Goal: Information Seeking & Learning: Find specific page/section

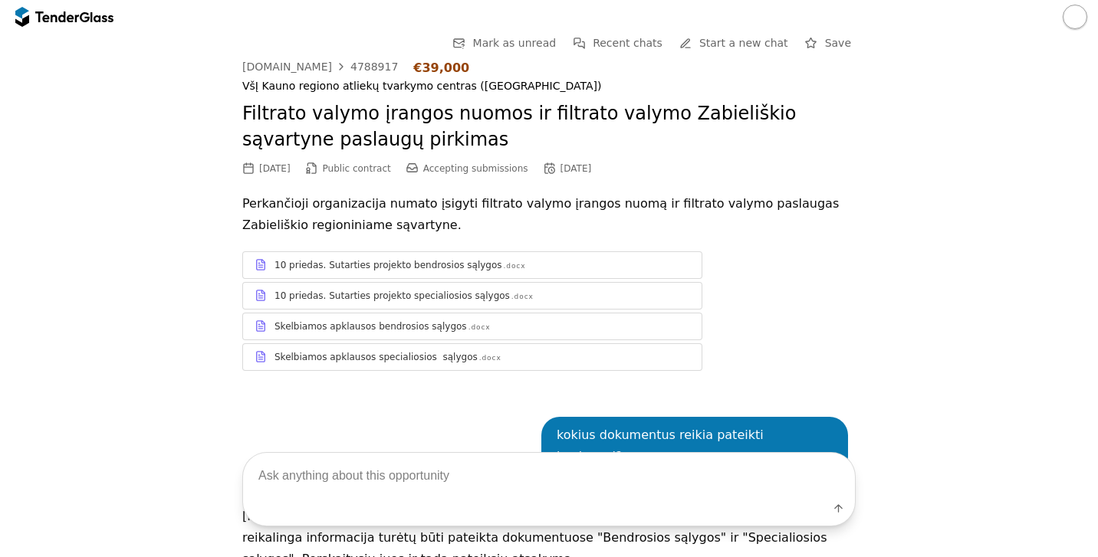
click at [770, 44] on span "Start a new chat" at bounding box center [743, 43] width 89 height 12
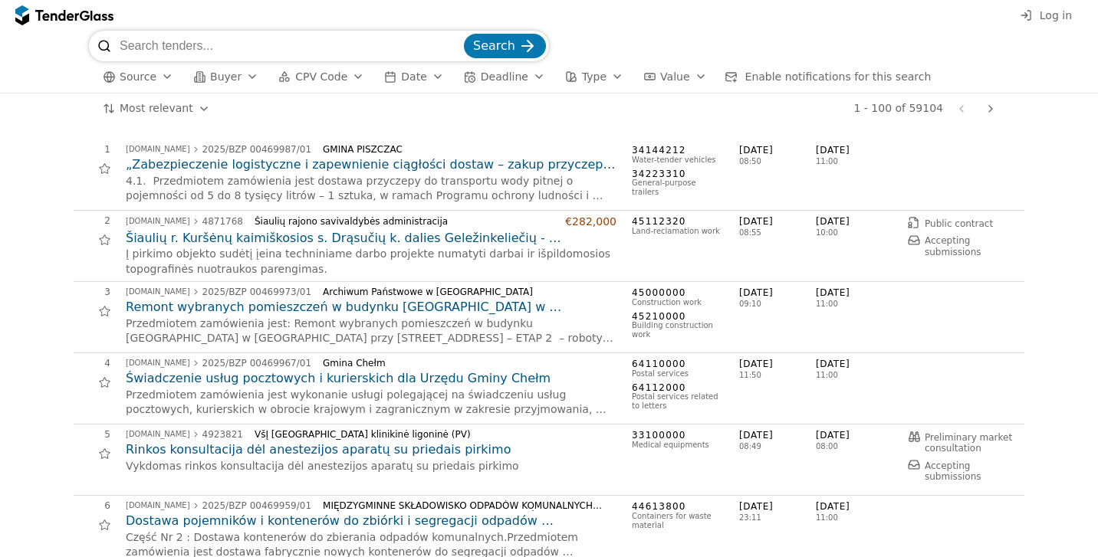
click at [1044, 18] on span "Log in" at bounding box center [1056, 15] width 32 height 12
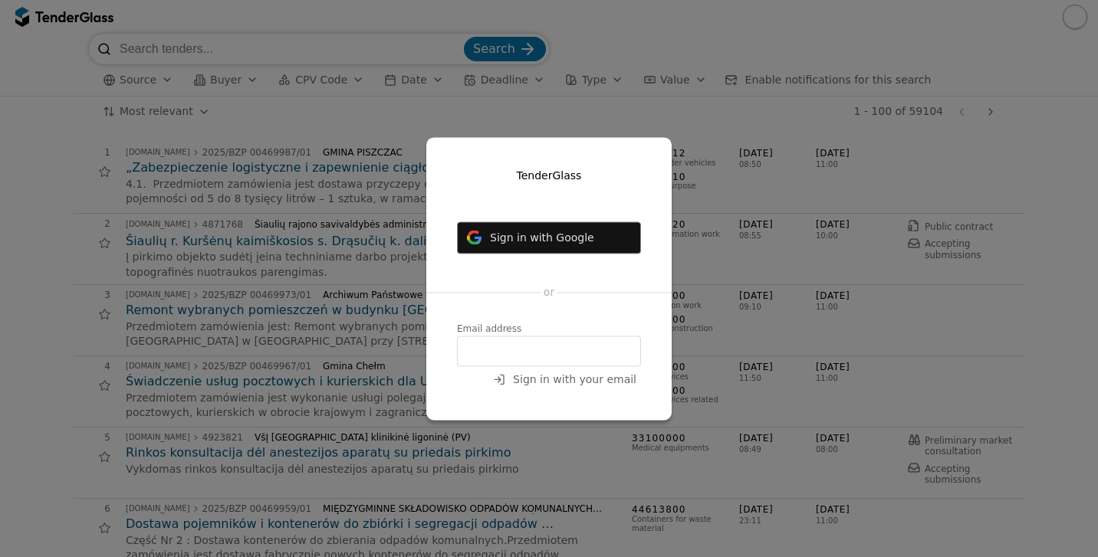
click at [606, 351] on input "email" at bounding box center [549, 351] width 184 height 31
type input "[EMAIL_ADDRESS][DOMAIN_NAME]"
click at [624, 377] on span "Sign in with your email" at bounding box center [574, 379] width 123 height 12
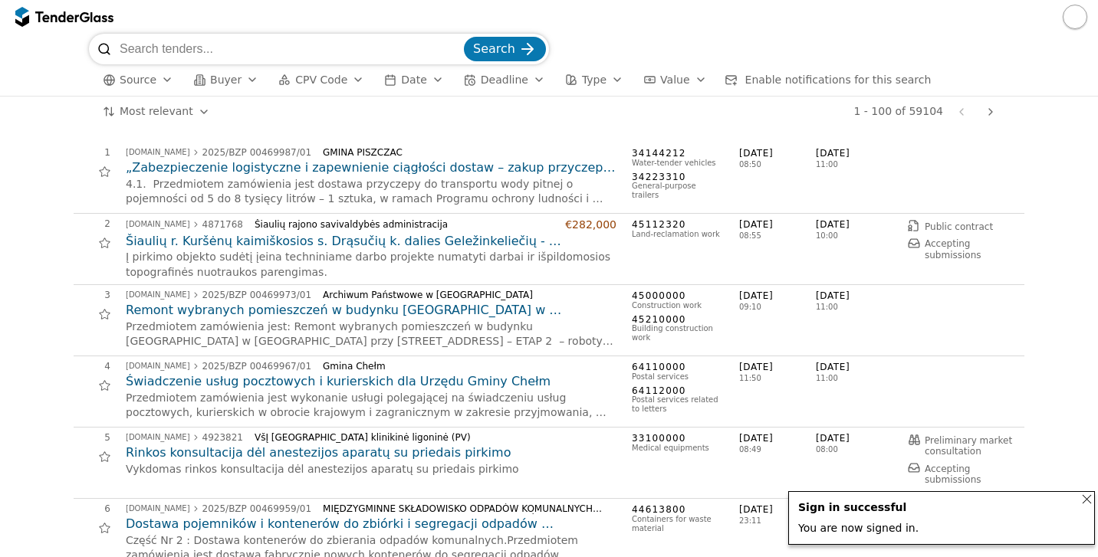
drag, startPoint x: 390, startPoint y: 59, endPoint x: 398, endPoint y: 61, distance: 8.0
click at [390, 59] on input "search" at bounding box center [290, 49] width 341 height 31
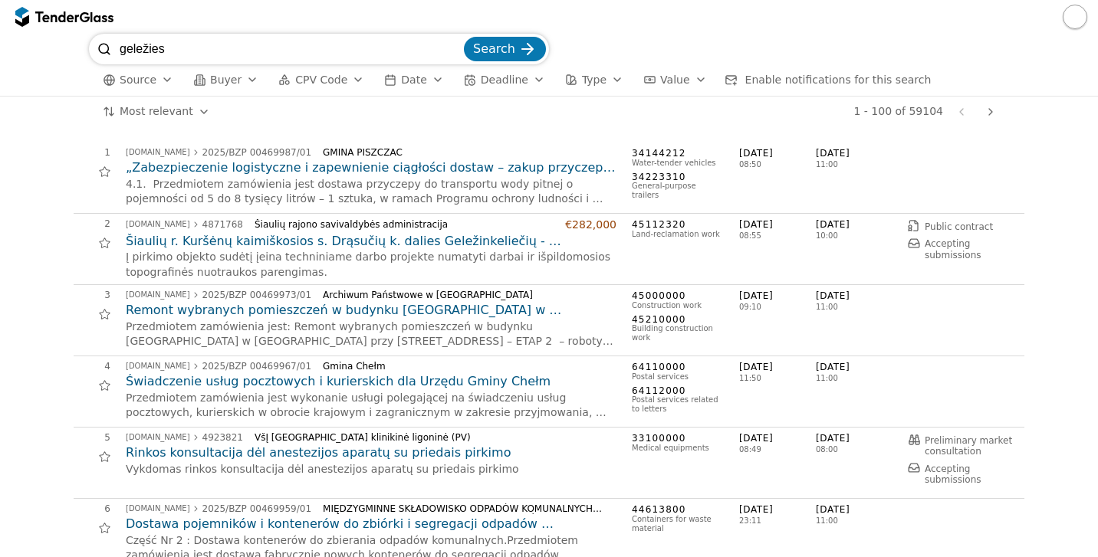
type input "geležies"
click at [506, 49] on button "Search" at bounding box center [505, 49] width 82 height 25
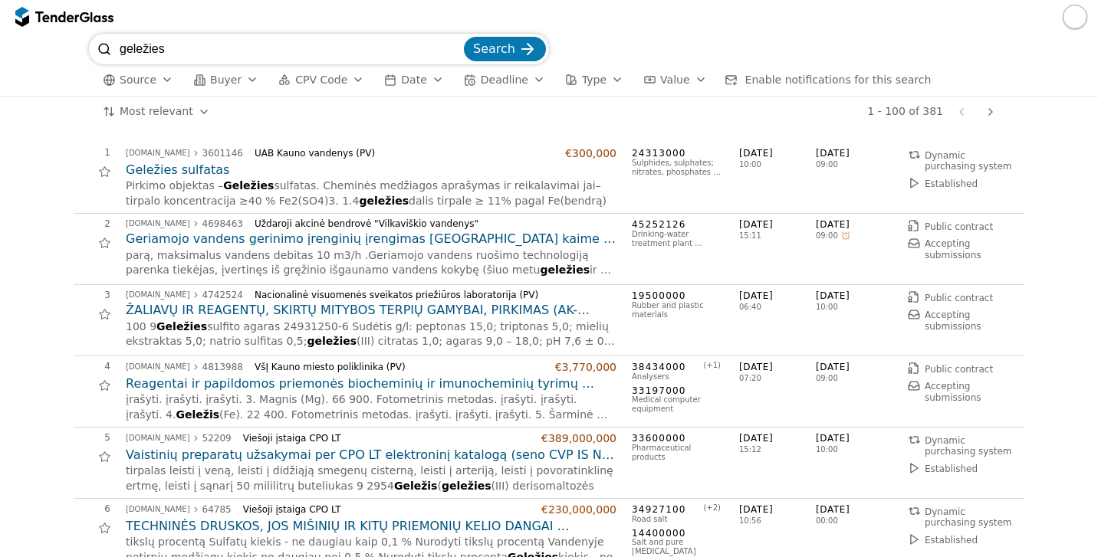
click at [456, 50] on input "geležies" at bounding box center [290, 49] width 341 height 31
type input "Vilniaus vandenys"
click at [506, 49] on button "Search" at bounding box center [505, 49] width 82 height 25
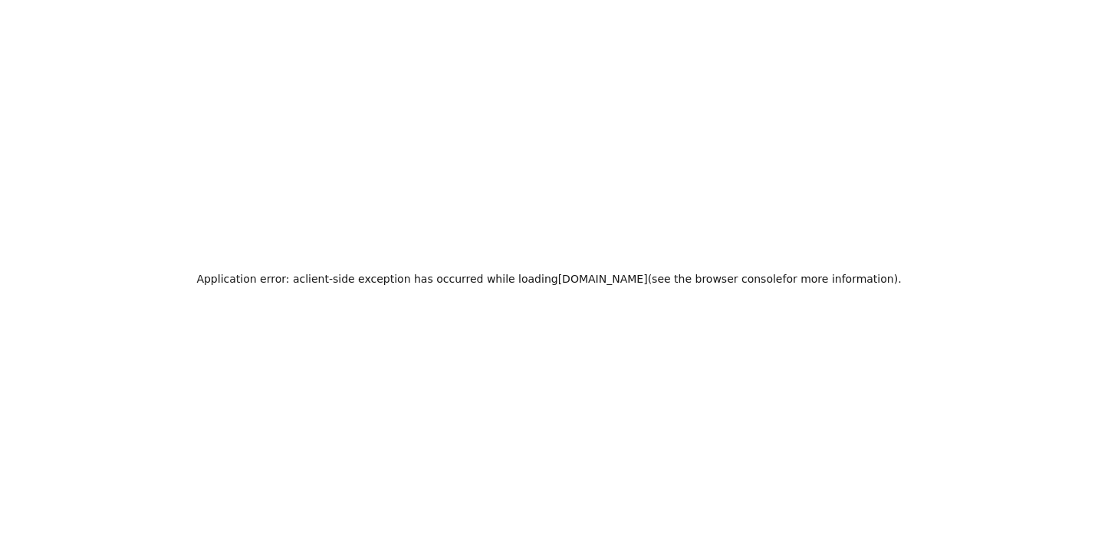
click at [490, 319] on div "Application error: a client -side exception has occurred while loading tendergl…" at bounding box center [549, 278] width 1098 height 557
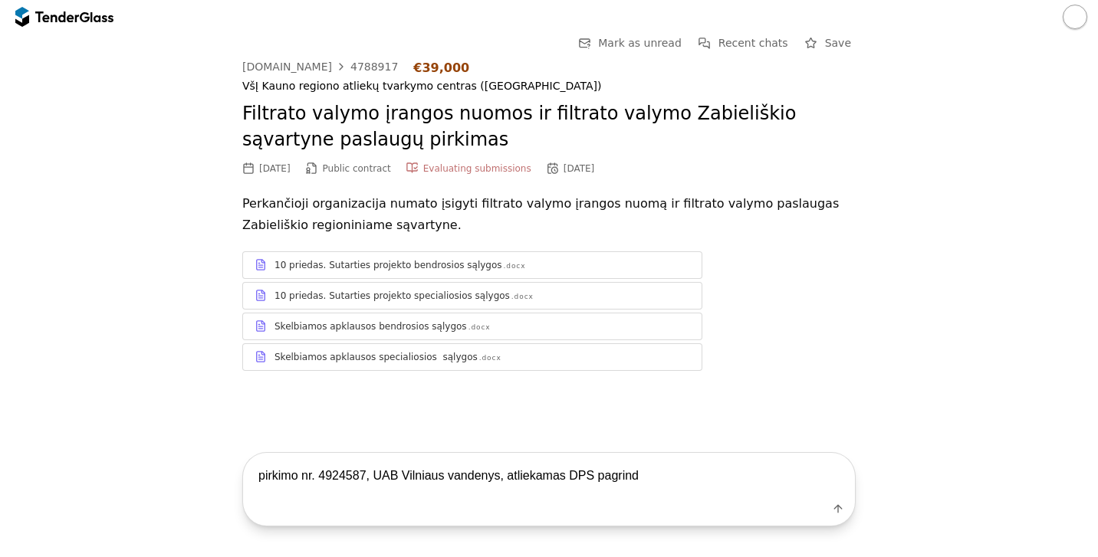
type textarea "pirkimo nr. 4924587, UAB Vilniaus vandenys, atliekamas DPS pagrindu"
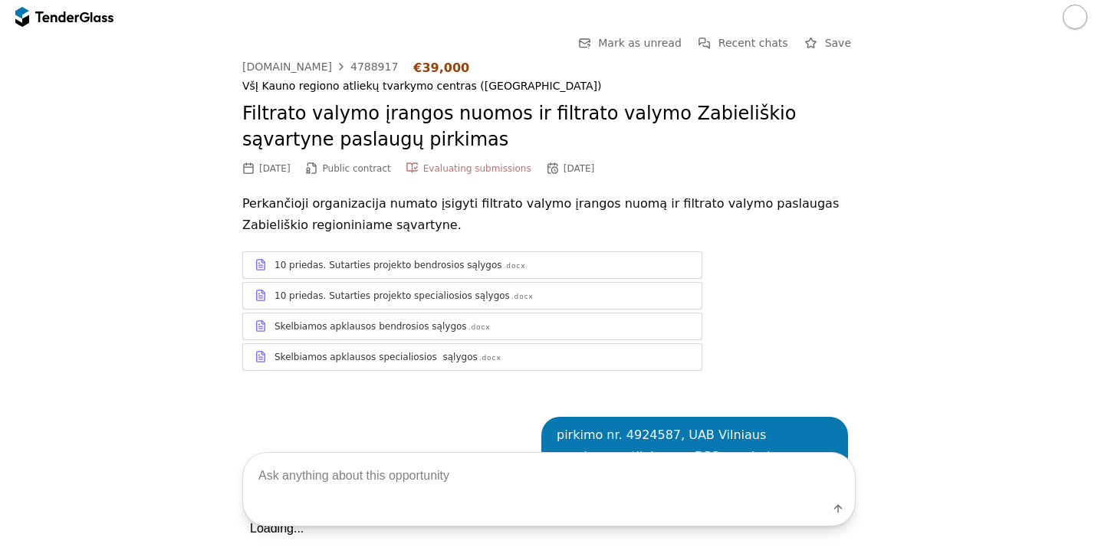
scroll to position [358, 0]
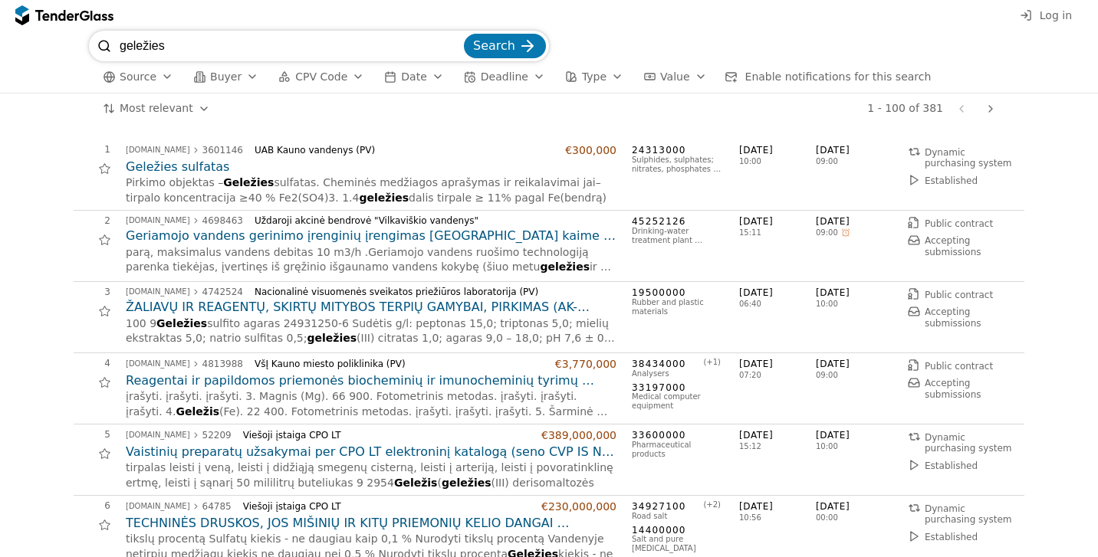
scroll to position [606, 0]
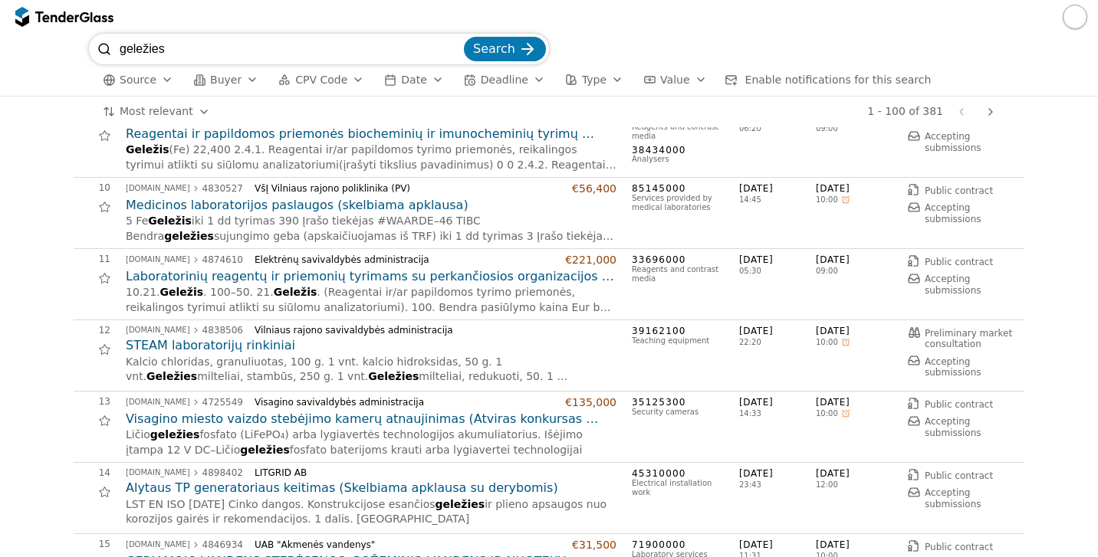
click at [1069, 21] on button "button" at bounding box center [1075, 17] width 25 height 25
click at [455, 50] on input "geležies" at bounding box center [290, 49] width 341 height 31
type input "Vilniaus vandenys"
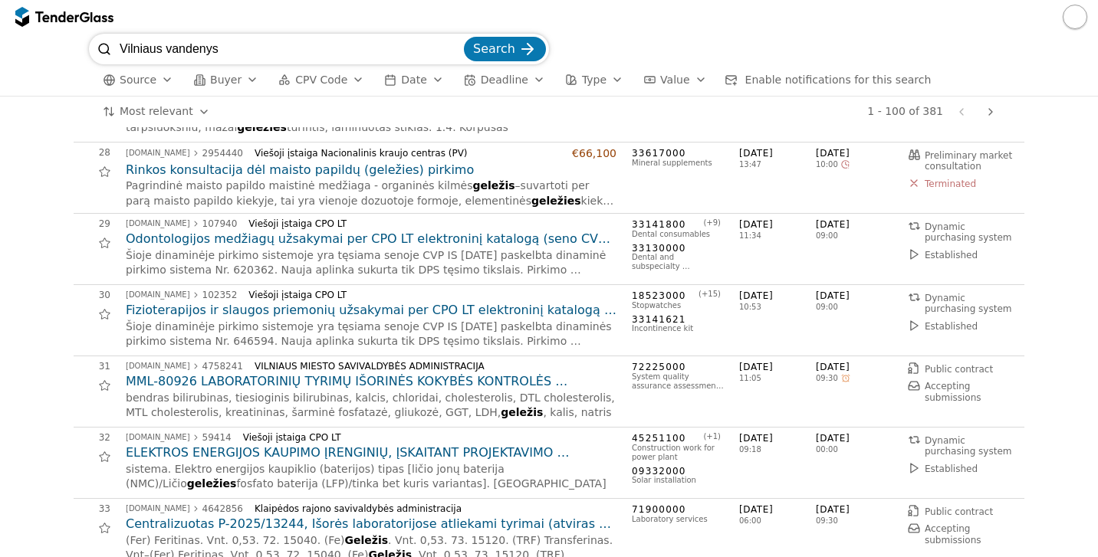
scroll to position [1959, 0]
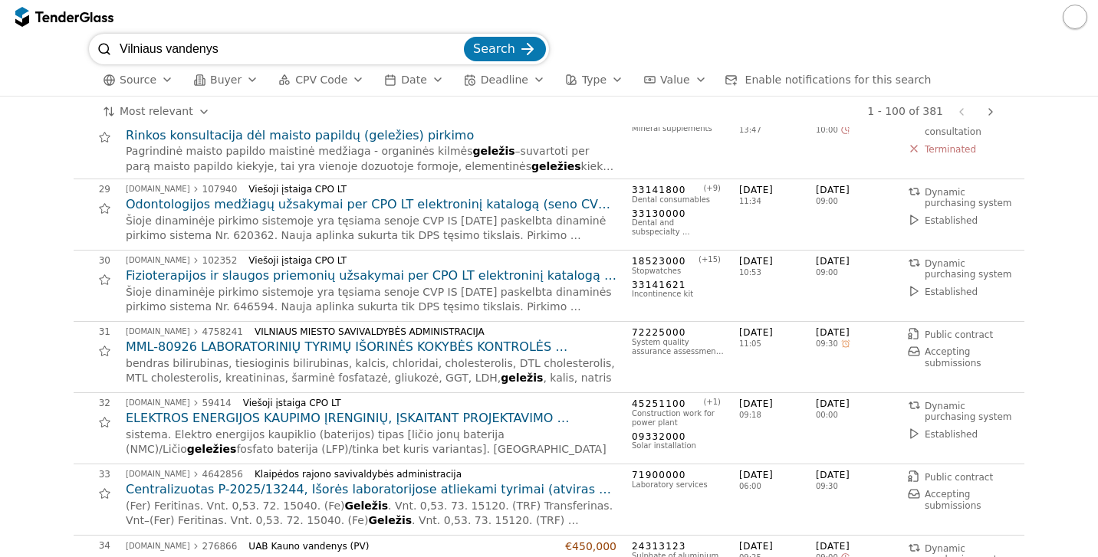
click at [456, 48] on input "Vilniaus vandenys" at bounding box center [290, 49] width 341 height 31
type input "flok"
click at [506, 49] on button "Search" at bounding box center [505, 49] width 82 height 25
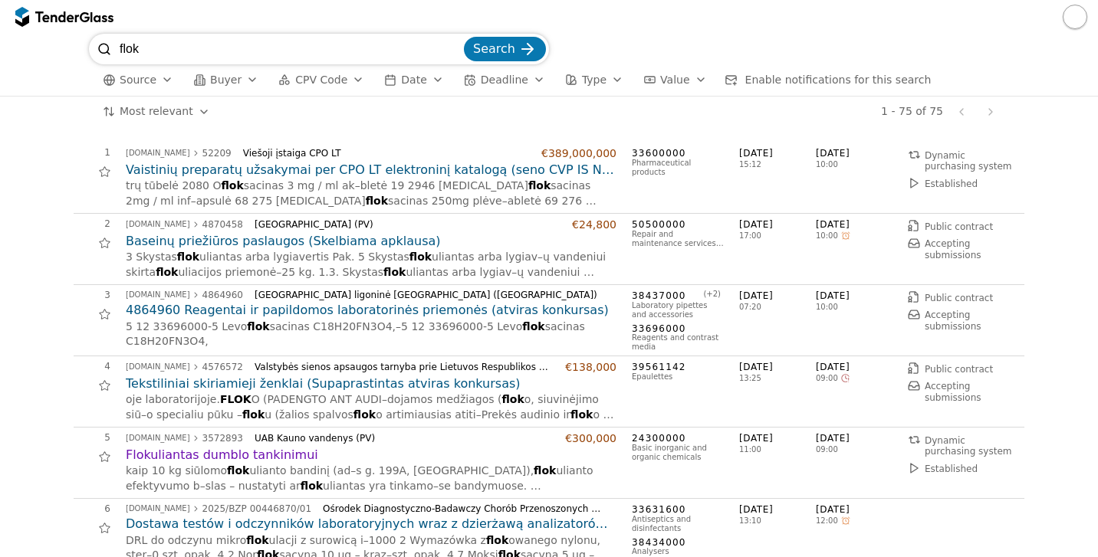
click at [258, 171] on h2 "Vaistinių preparatų užsakymai per CPO LT elektroninį katalogą (seno CVP IS Nr. …" at bounding box center [371, 170] width 491 height 17
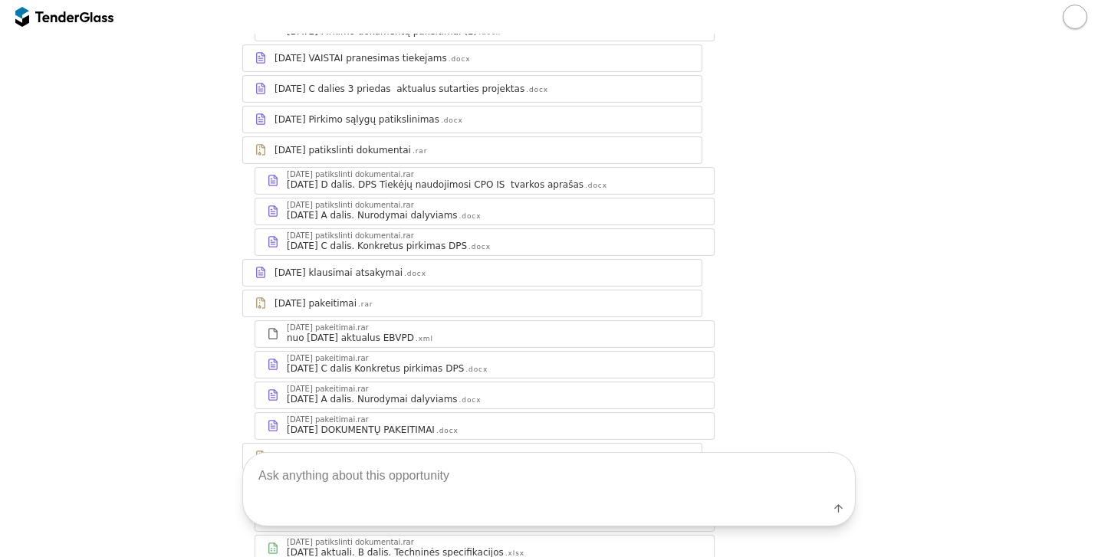
scroll to position [987, 0]
